Goal: Task Accomplishment & Management: Manage account settings

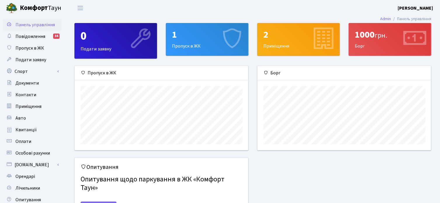
scroll to position [84, 174]
click at [36, 94] on link "Контакти" at bounding box center [32, 95] width 58 height 12
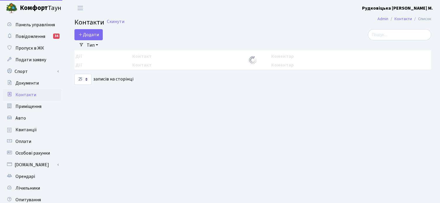
select select "25"
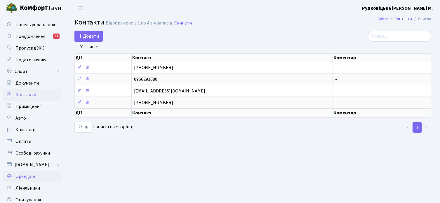
click at [28, 178] on span "Орендарі" at bounding box center [25, 177] width 20 height 6
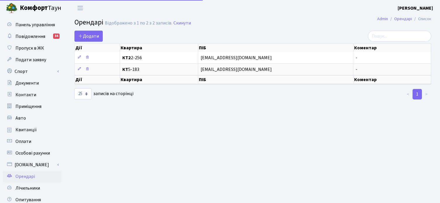
select select "25"
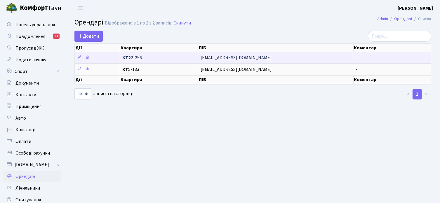
click at [165, 57] on span "КТ2 2-256" at bounding box center [159, 58] width 74 height 5
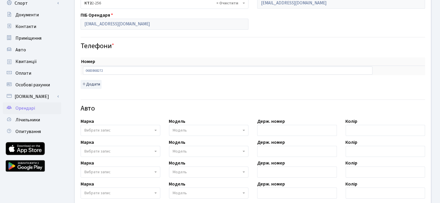
scroll to position [58, 0]
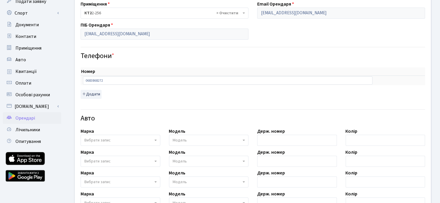
click at [54, 117] on link "Орендарі" at bounding box center [32, 118] width 58 height 12
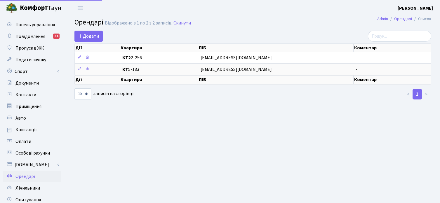
select select "25"
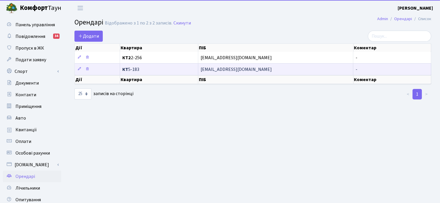
click at [176, 70] on span "КТ 5-183" at bounding box center [159, 69] width 74 height 5
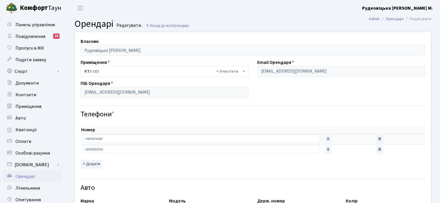
select select "261"
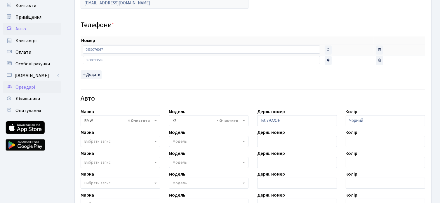
scroll to position [58, 0]
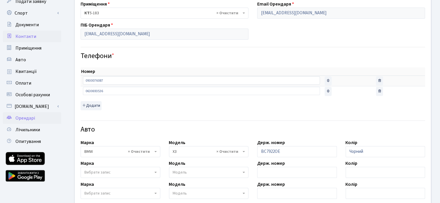
click at [34, 37] on span "Контакти" at bounding box center [25, 36] width 21 height 6
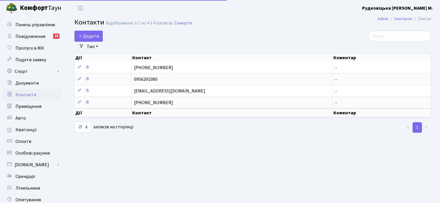
select select "25"
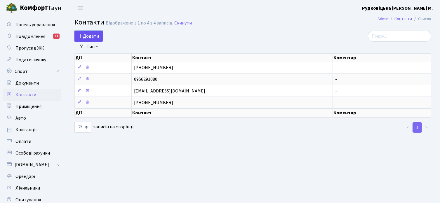
click at [84, 35] on span "Додати" at bounding box center [88, 36] width 21 height 6
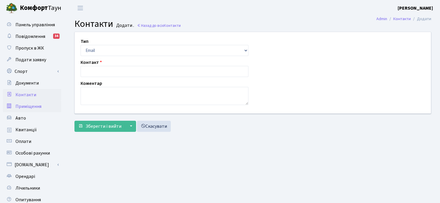
click at [37, 106] on span "Приміщення" at bounding box center [28, 106] width 26 height 6
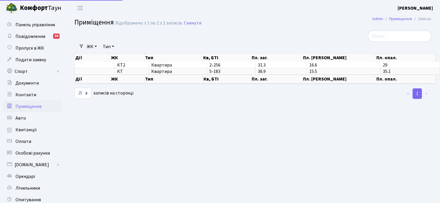
select select "25"
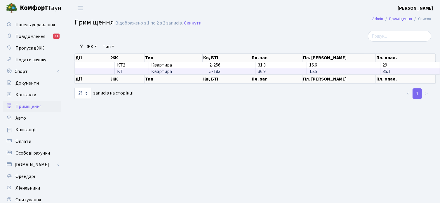
click at [219, 71] on td "5-183" at bounding box center [231, 71] width 48 height 6
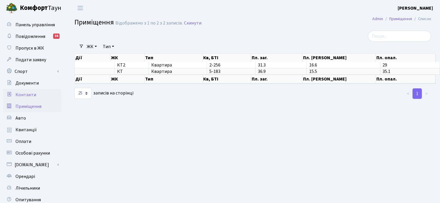
click at [34, 97] on span "Контакти" at bounding box center [25, 95] width 21 height 6
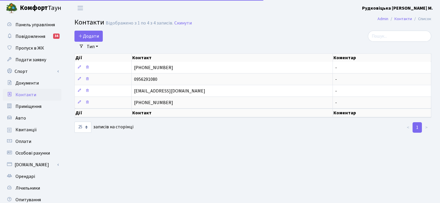
select select "25"
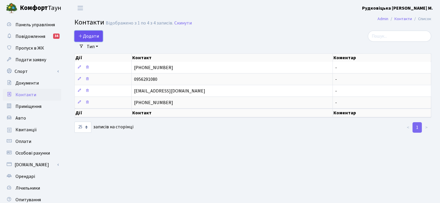
click at [85, 37] on span "Додати" at bounding box center [88, 36] width 21 height 6
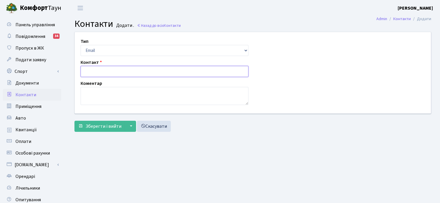
click at [97, 68] on input "text" at bounding box center [165, 71] width 168 height 11
type input "0959464695"
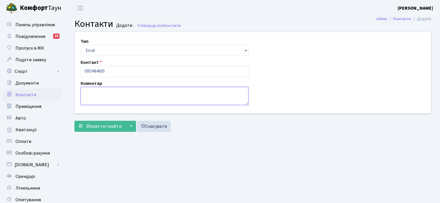
click at [88, 93] on textarea at bounding box center [165, 96] width 168 height 18
type textarea "[PERSON_NAME]"
click at [128, 126] on button "▼" at bounding box center [130, 126] width 11 height 11
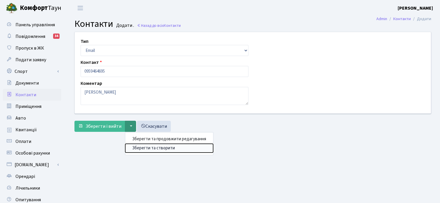
click at [139, 147] on button "Зберегти та створити" at bounding box center [169, 148] width 88 height 9
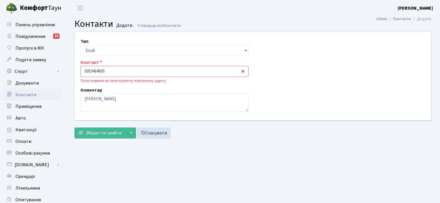
click at [85, 70] on input "0959464695" at bounding box center [165, 71] width 168 height 11
click at [159, 50] on select "Email Телефон" at bounding box center [165, 50] width 168 height 11
select select "1"
click at [81, 45] on select "Email Телефон" at bounding box center [165, 50] width 168 height 11
click at [129, 133] on button "▼" at bounding box center [130, 133] width 11 height 11
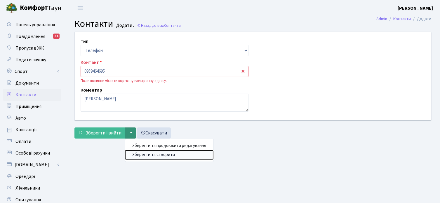
click at [143, 154] on button "Зберегти та створити" at bounding box center [169, 155] width 88 height 9
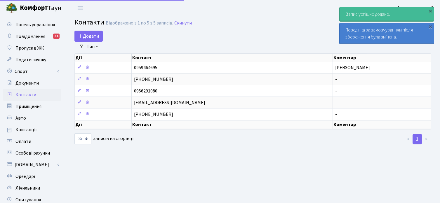
select select "25"
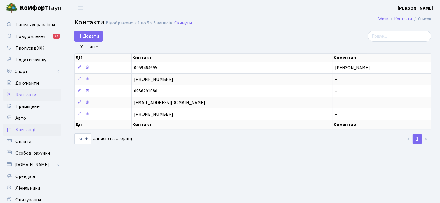
click at [34, 129] on span "Квитанції" at bounding box center [25, 130] width 21 height 6
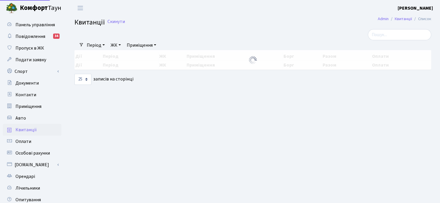
select select "25"
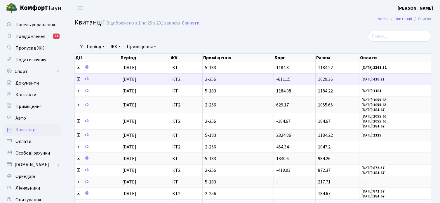
click at [78, 78] on icon at bounding box center [78, 79] width 5 height 5
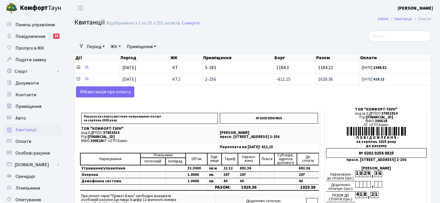
click at [77, 78] on icon at bounding box center [78, 79] width 5 height 5
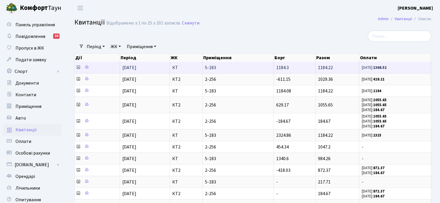
click at [78, 68] on icon at bounding box center [78, 67] width 5 height 5
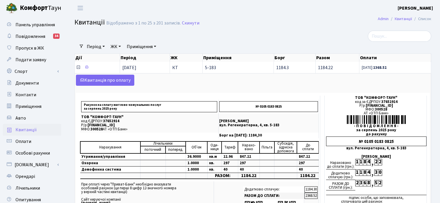
click at [78, 67] on icon at bounding box center [78, 67] width 5 height 5
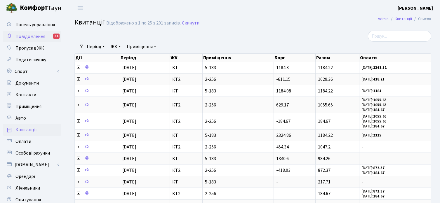
click at [31, 38] on span "Повідомлення" at bounding box center [30, 36] width 30 height 6
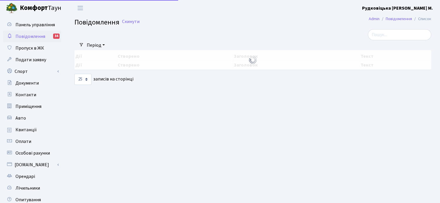
select select "25"
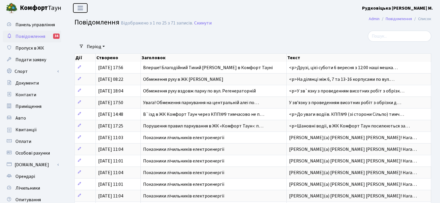
click at [78, 9] on span "Переключити навігацію" at bounding box center [80, 8] width 9 height 7
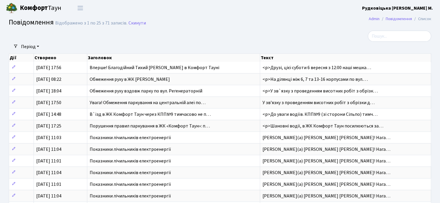
click at [14, 8] on img at bounding box center [12, 8] width 12 height 12
